Goal: Task Accomplishment & Management: Use online tool/utility

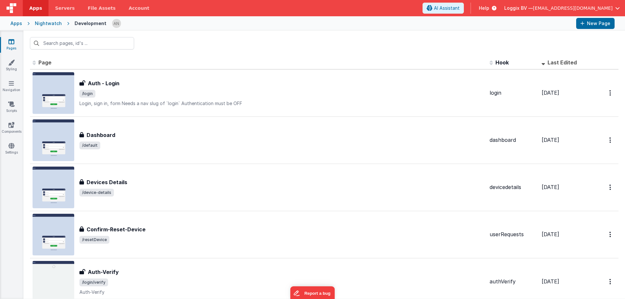
click at [36, 6] on span "Apps" at bounding box center [35, 8] width 13 height 7
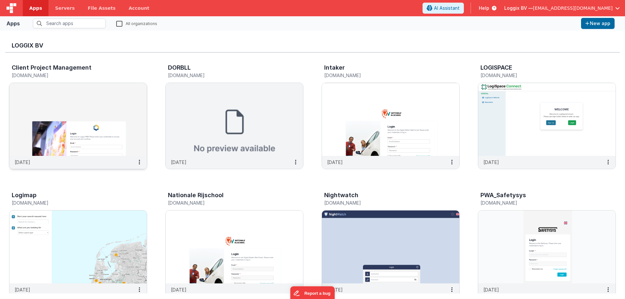
click at [103, 127] on img at bounding box center [77, 119] width 137 height 73
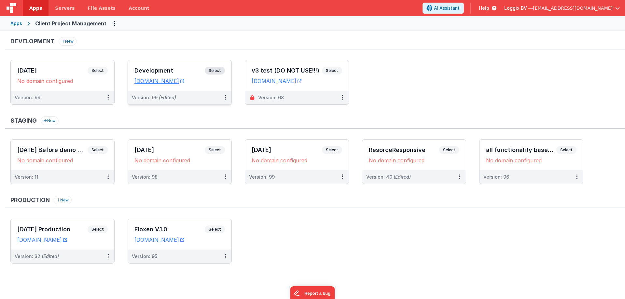
click at [215, 66] on div "Development Select URLs [DOMAIN_NAME]" at bounding box center [180, 75] width 104 height 31
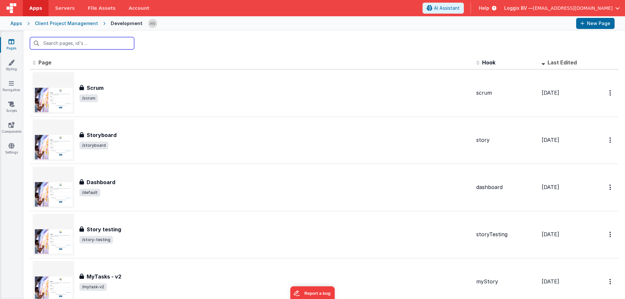
click at [118, 44] on input "text" at bounding box center [82, 43] width 104 height 12
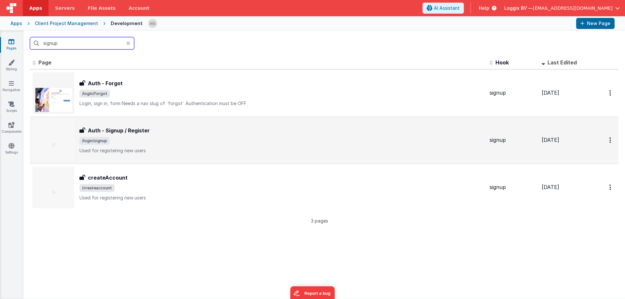
type input "signup"
click at [168, 130] on div "Auth - Signup / Register" at bounding box center [281, 131] width 405 height 8
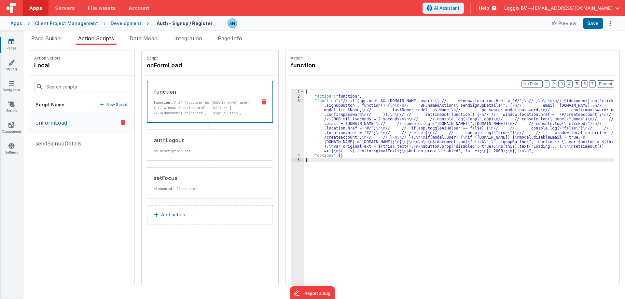
click at [100, 40] on span "Action Scripts" at bounding box center [96, 38] width 36 height 7
click at [291, 104] on div "3" at bounding box center [297, 126] width 13 height 55
click at [291, 102] on div "3" at bounding box center [297, 126] width 13 height 55
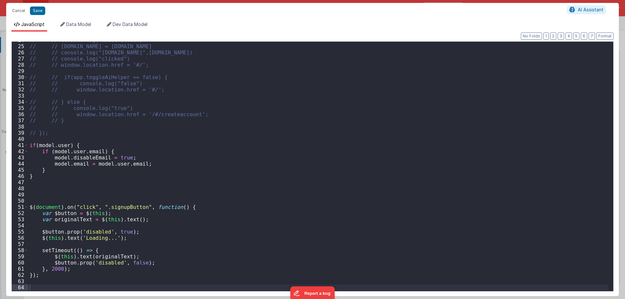
scroll to position [146, 0]
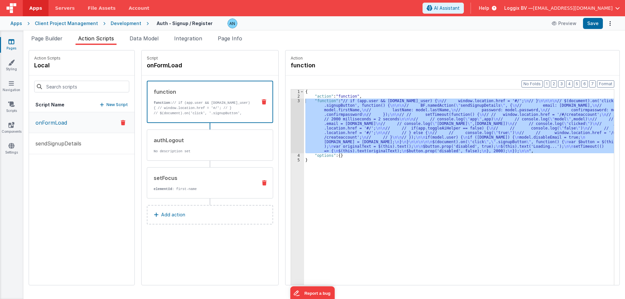
click at [214, 190] on p "elementId : first-name" at bounding box center [203, 189] width 98 height 5
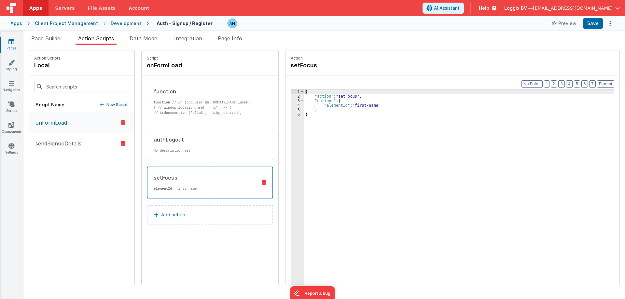
click at [88, 135] on button "sendSignupDetails" at bounding box center [81, 143] width 105 height 21
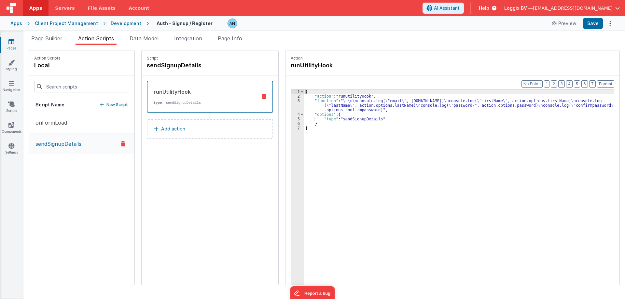
click at [294, 101] on div "3" at bounding box center [297, 106] width 13 height 14
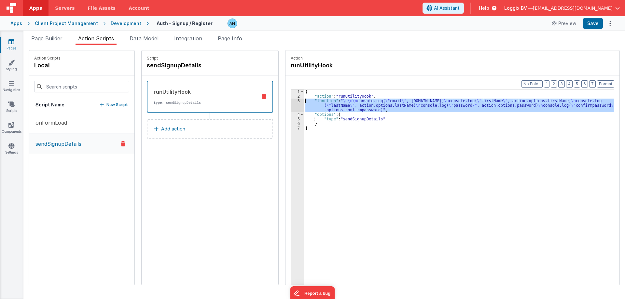
click at [292, 102] on div "3" at bounding box center [297, 106] width 13 height 14
click at [14, 41] on icon at bounding box center [11, 41] width 6 height 7
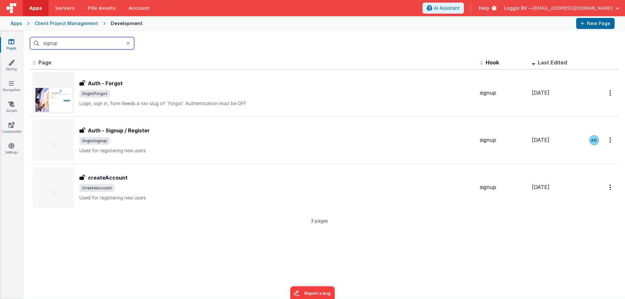
click at [90, 46] on input "signup" at bounding box center [82, 43] width 104 height 12
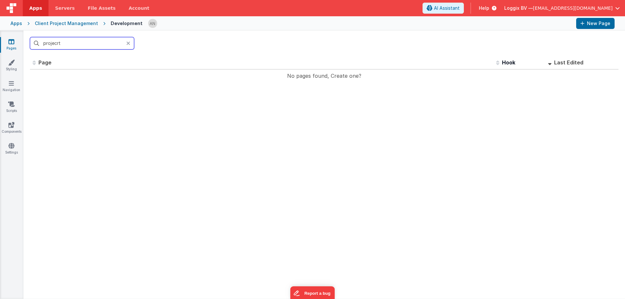
type input "projecrt"
click at [127, 44] on icon at bounding box center [128, 43] width 4 height 5
